Goal: Task Accomplishment & Management: Complete application form

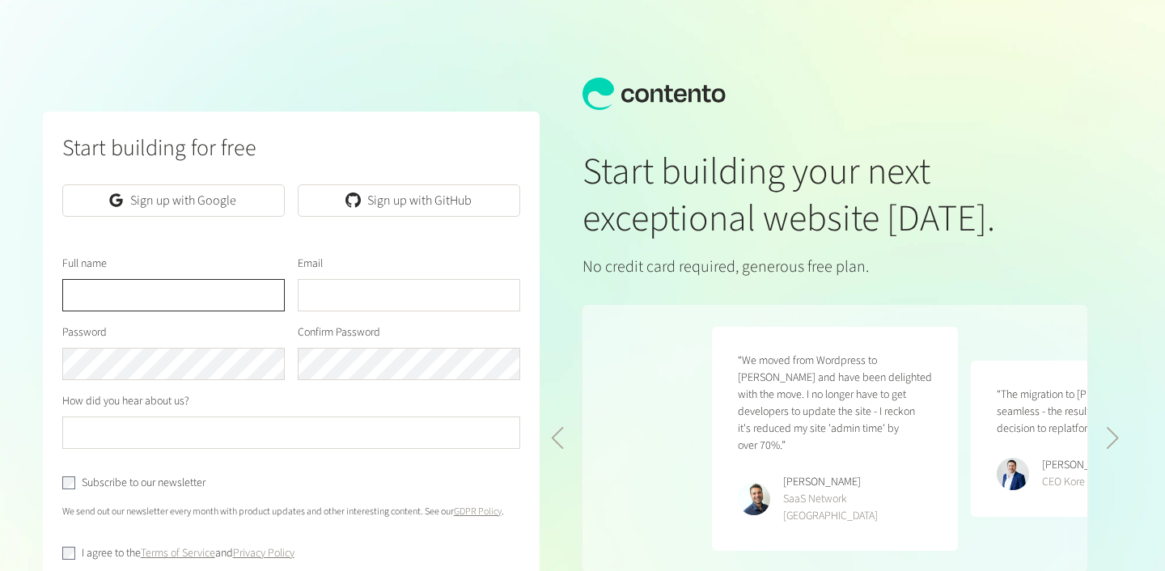
scroll to position [0, 518]
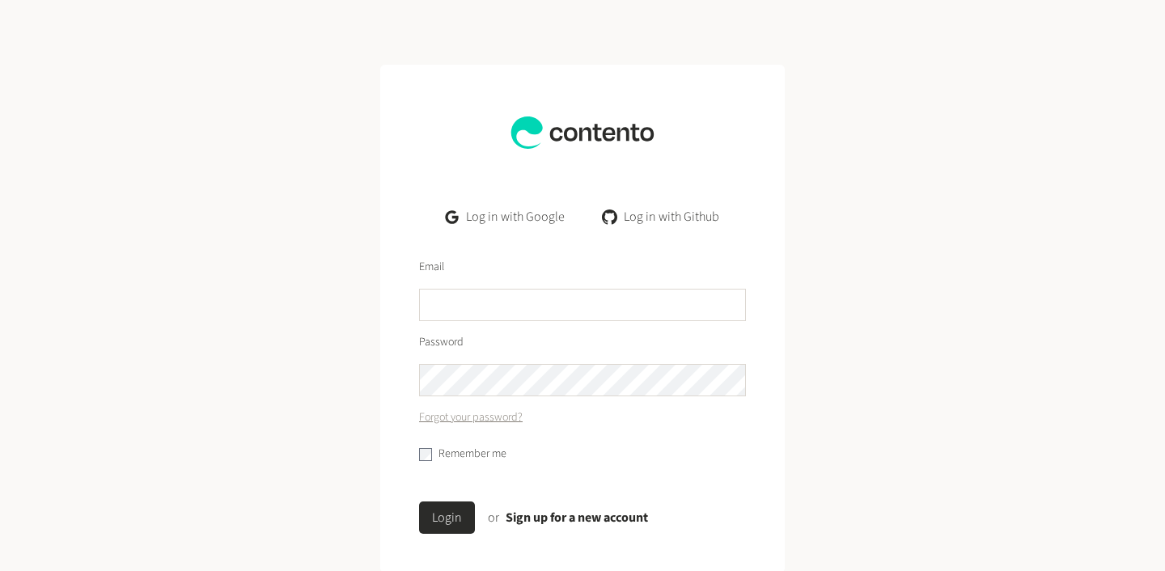
click at [685, 214] on link "Log in with Github" at bounding box center [662, 217] width 142 height 32
